Goal: Information Seeking & Learning: Learn about a topic

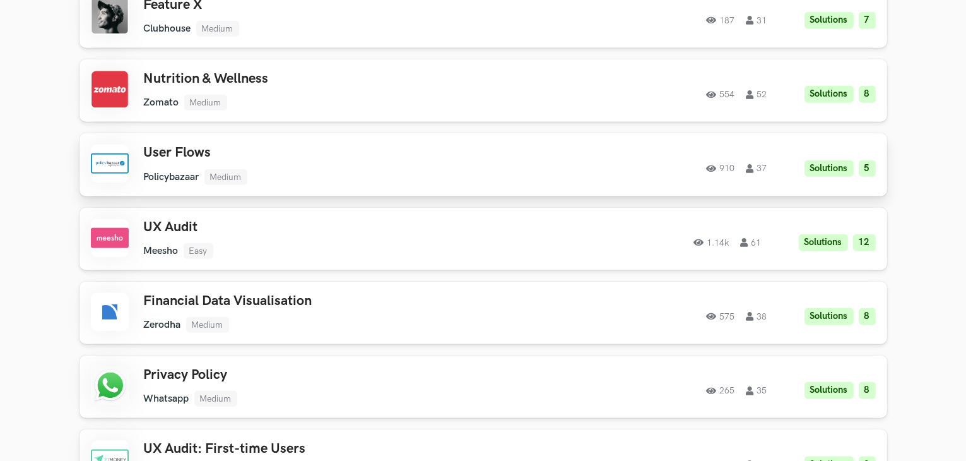
click at [171, 157] on h3 "User Flows" at bounding box center [323, 152] width 358 height 16
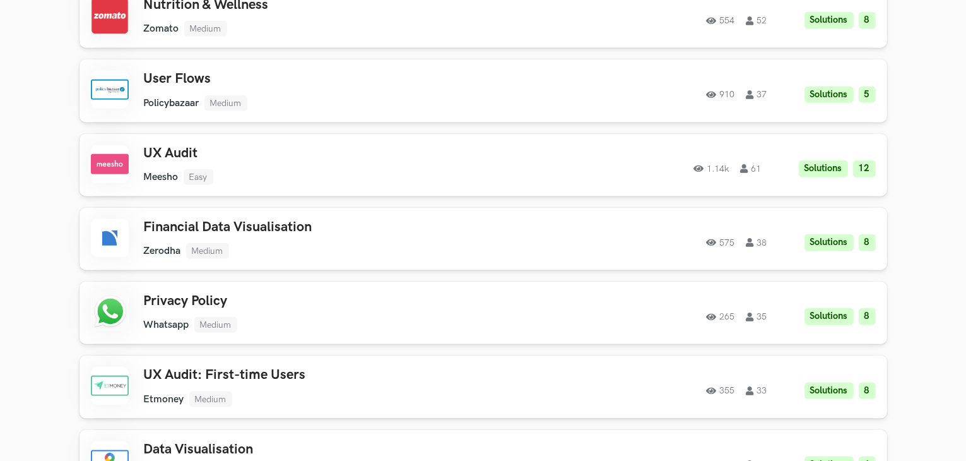
scroll to position [1569, 0]
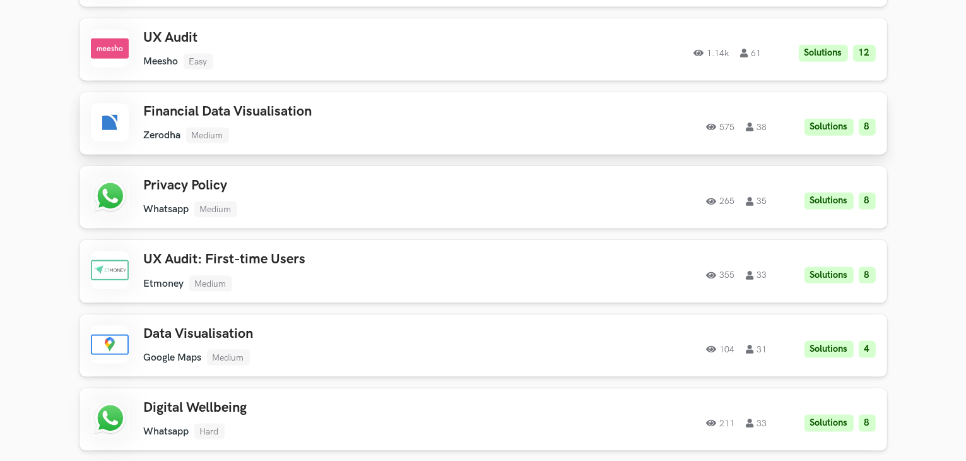
click at [267, 110] on h3 "Financial Data Visualisation" at bounding box center [323, 111] width 358 height 16
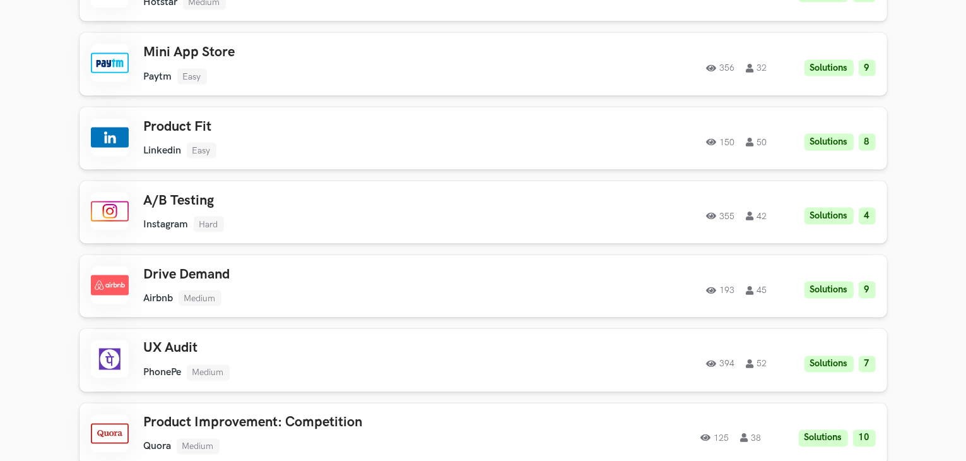
scroll to position [2074, 0]
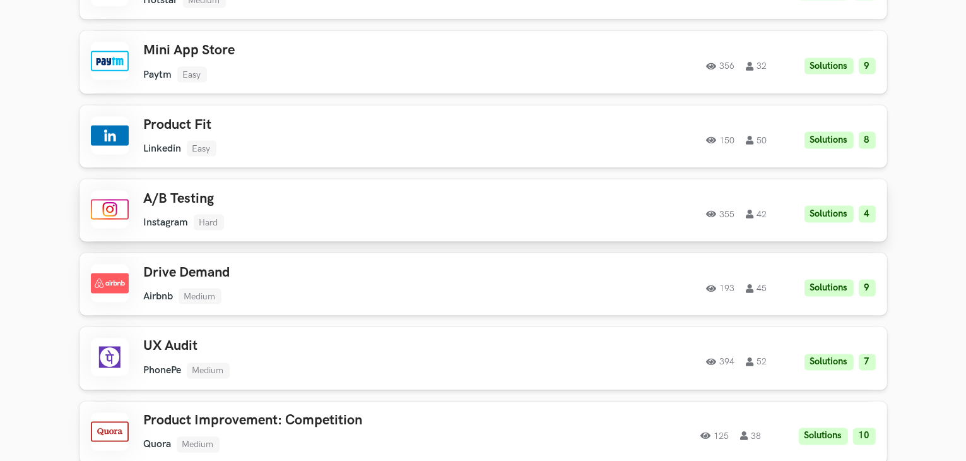
click at [191, 206] on h3 "A/B Testing" at bounding box center [323, 199] width 358 height 16
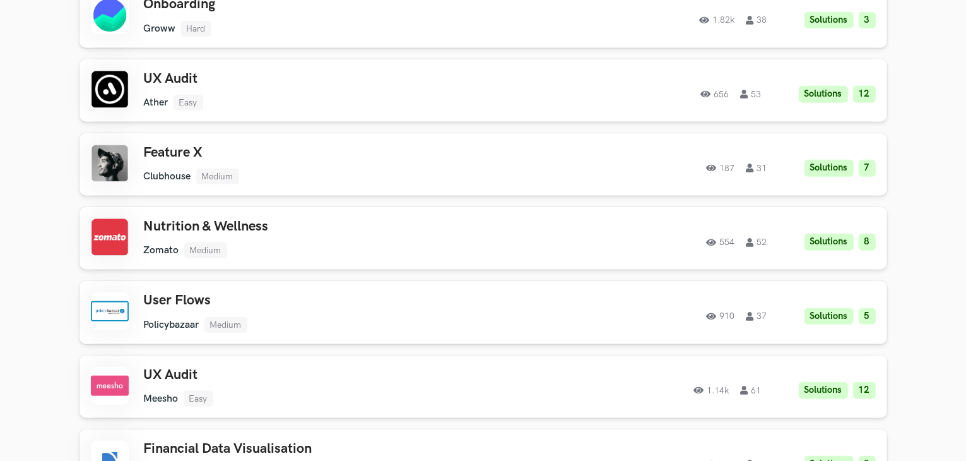
scroll to position [1236, 0]
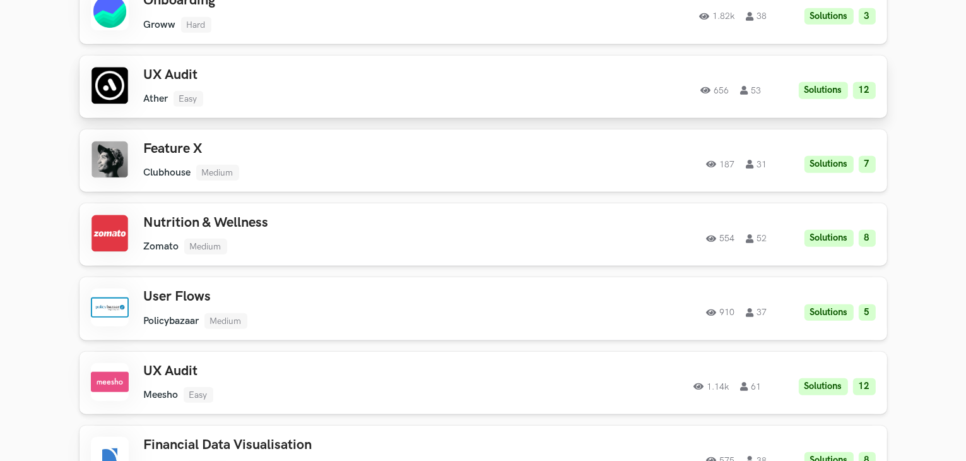
click at [160, 72] on h3 "UX Audit" at bounding box center [323, 75] width 358 height 16
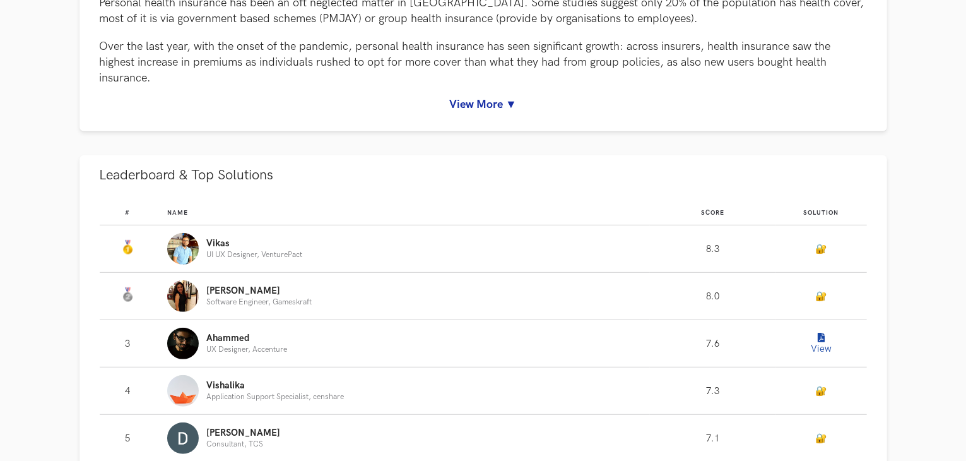
scroll to position [667, 0]
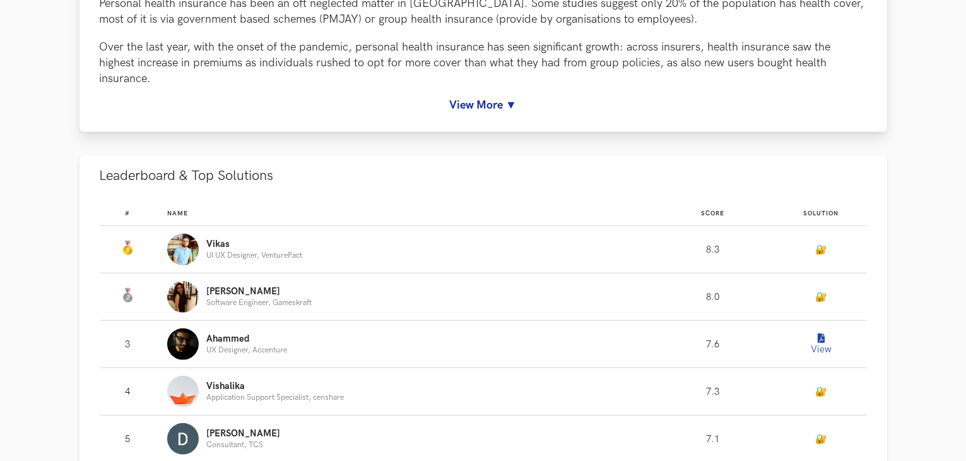
click at [502, 110] on link "View More ▼" at bounding box center [483, 104] width 767 height 13
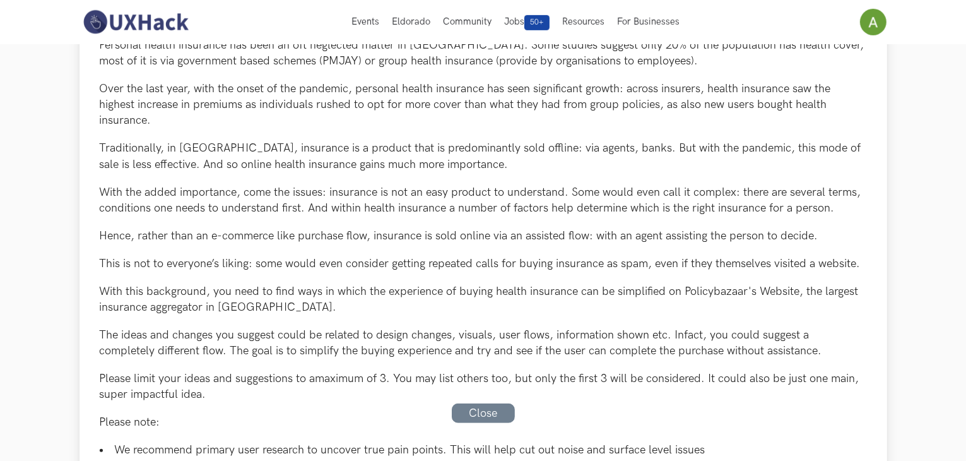
scroll to position [623, 0]
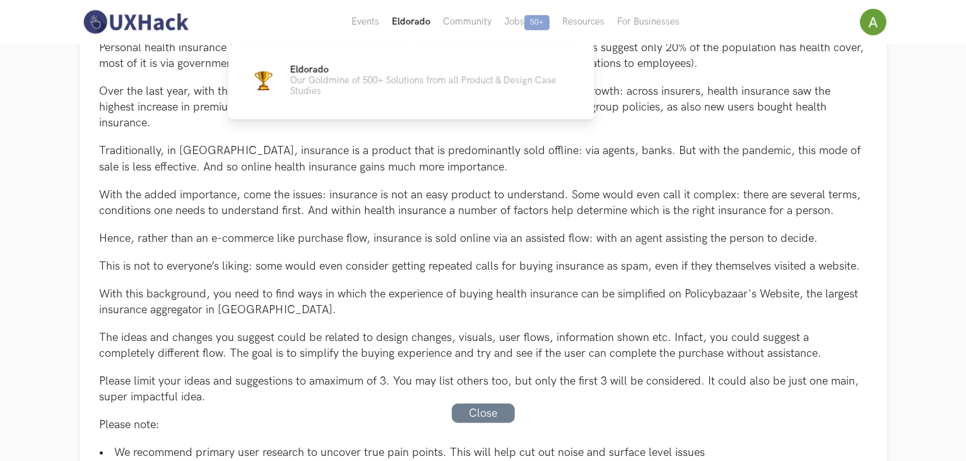
click at [409, 28] on button "Eldorado" at bounding box center [410, 22] width 51 height 44
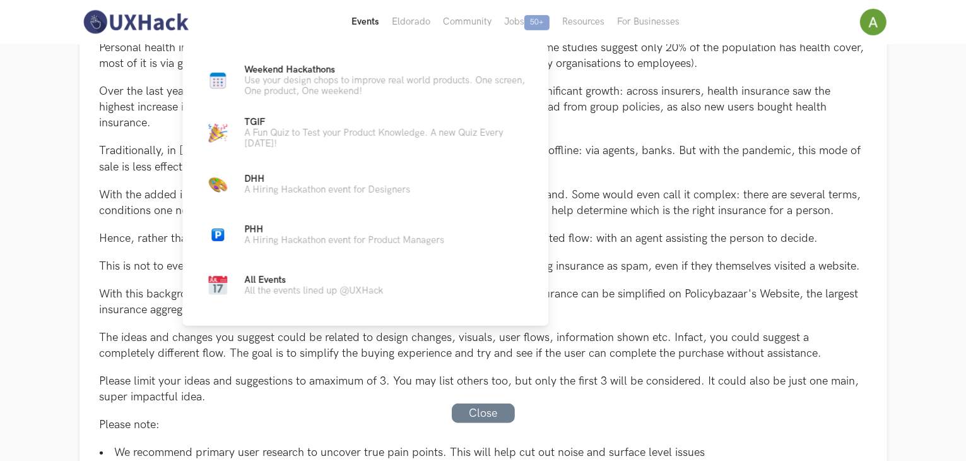
click at [379, 23] on button "Events Live" at bounding box center [365, 22] width 40 height 44
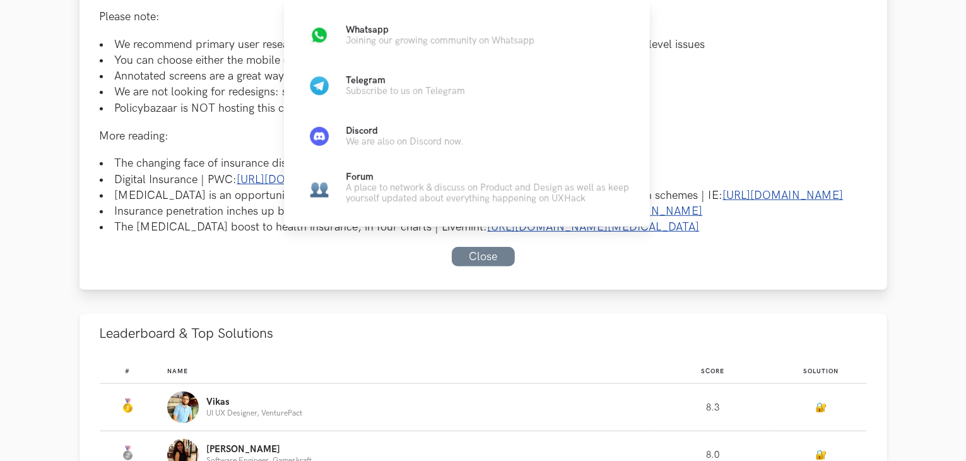
scroll to position [1030, 0]
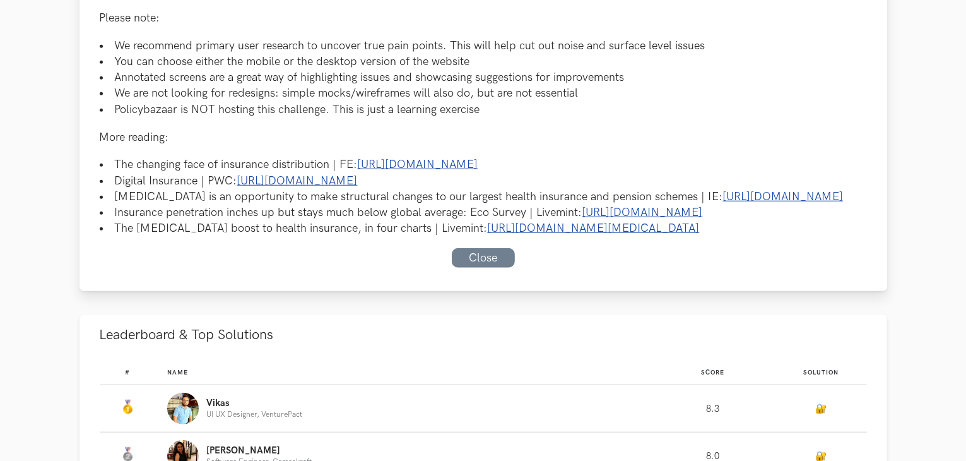
click at [424, 158] on link "https://www.financialexpress.com/opinion/the-changing-face-of-insurance-distrib…" at bounding box center [418, 164] width 120 height 13
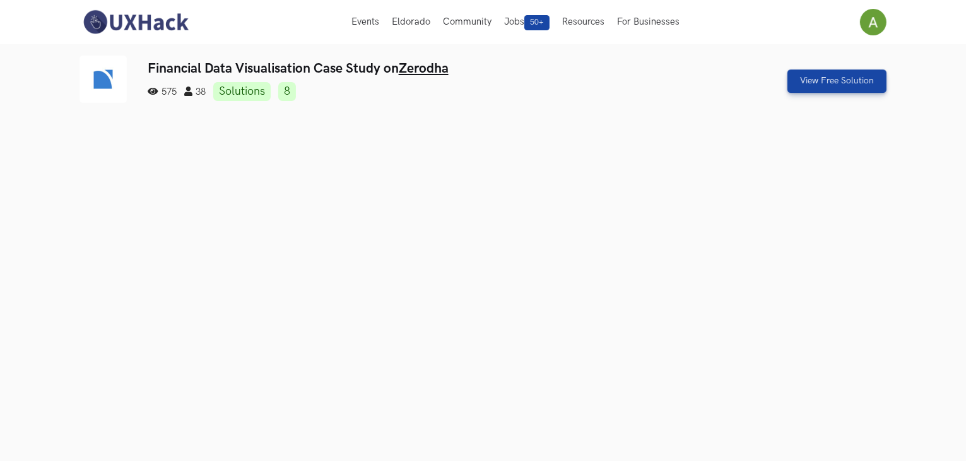
click at [488, 83] on ul "575 38 Solutions 8" at bounding box center [415, 91] width 534 height 19
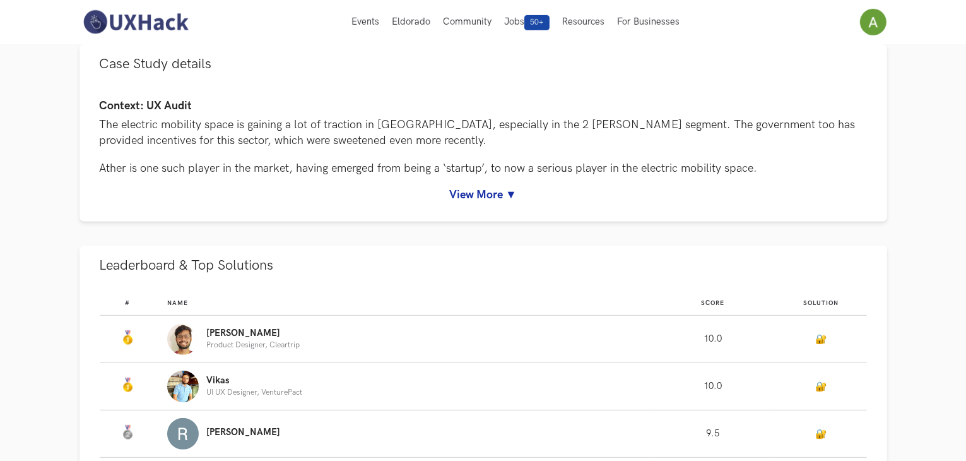
scroll to position [557, 0]
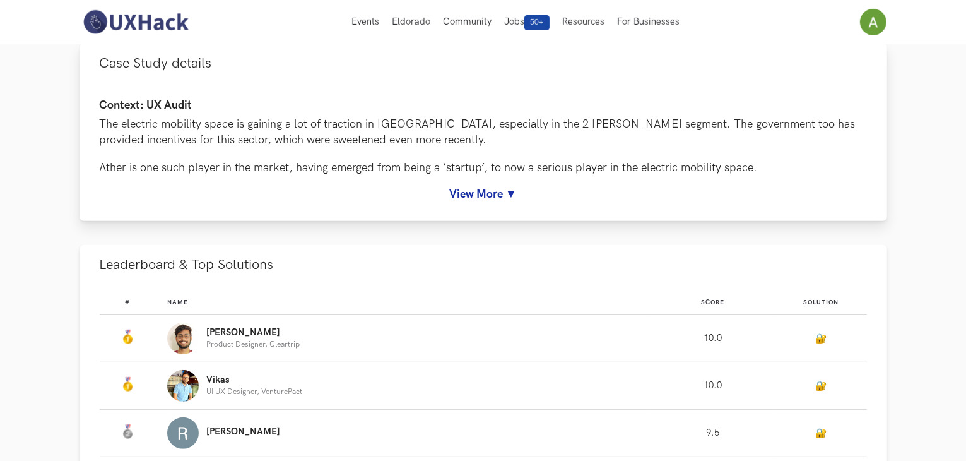
click at [476, 195] on link "View More ▼" at bounding box center [483, 193] width 767 height 13
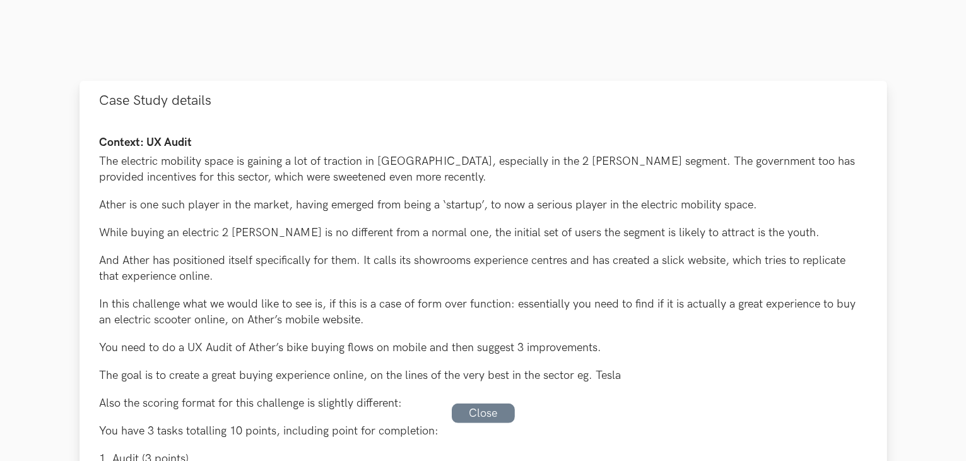
scroll to position [613, 0]
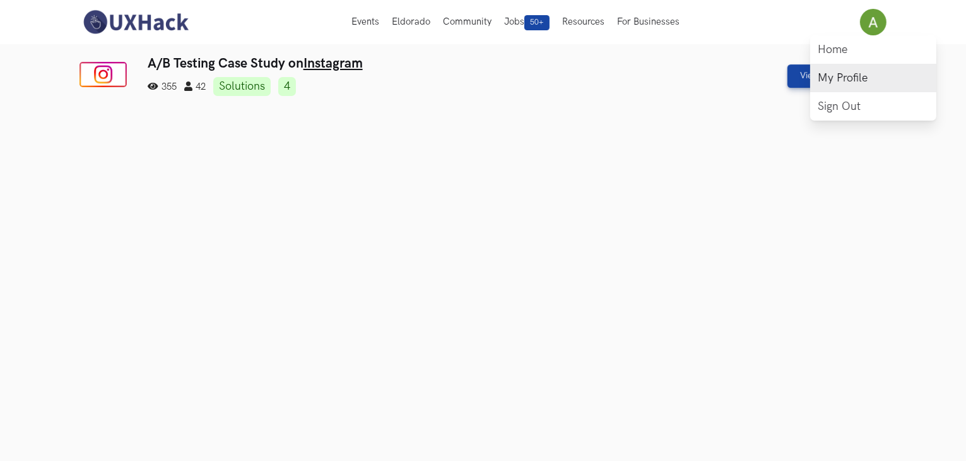
click at [833, 89] on link "My Profile" at bounding box center [873, 78] width 126 height 28
click at [836, 84] on link "My Profile" at bounding box center [873, 78] width 126 height 28
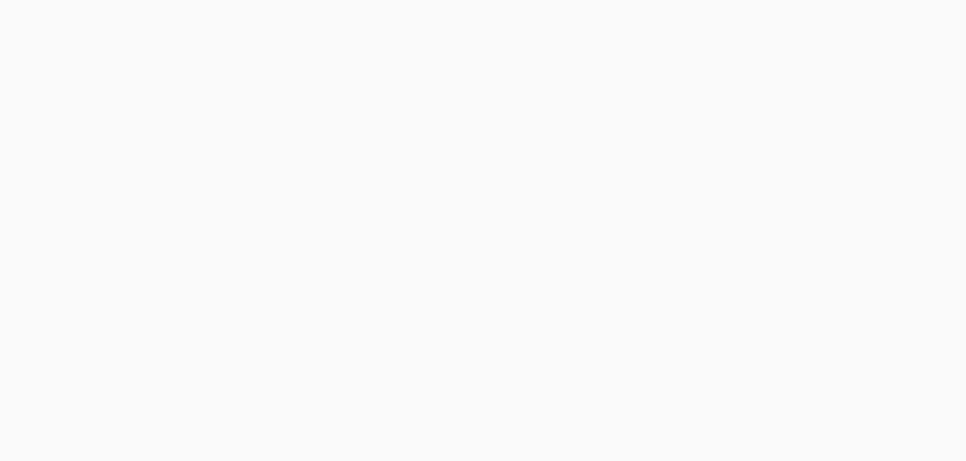
scroll to position [120, 0]
